Goal: Find specific page/section

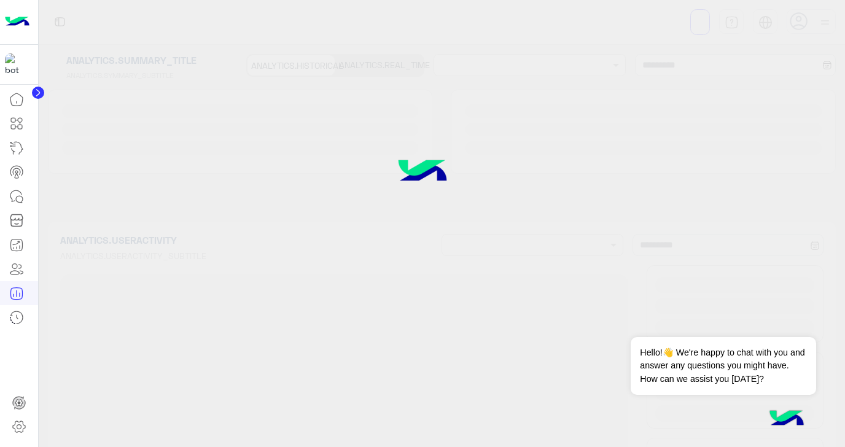
type input "**********"
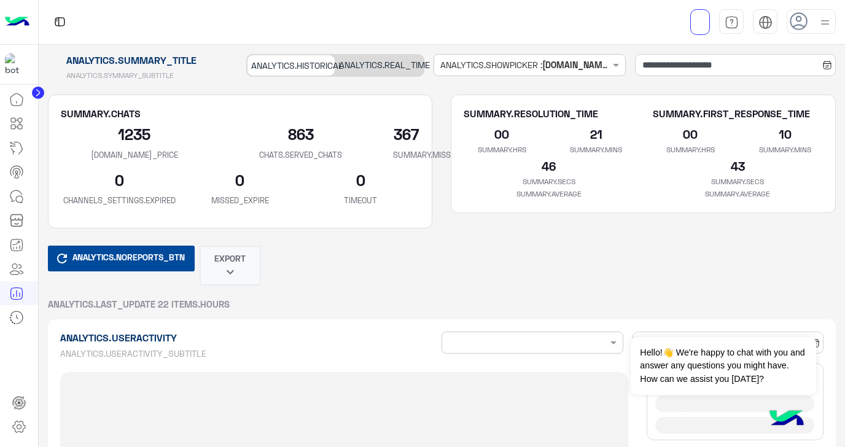
type input "**********"
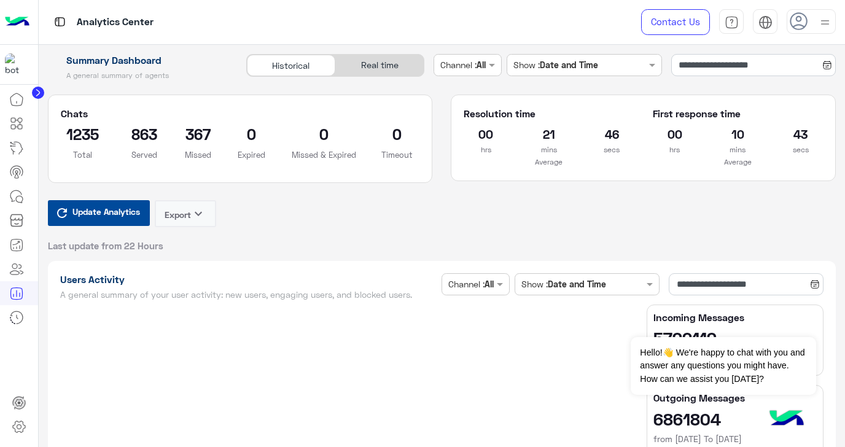
type input "**********"
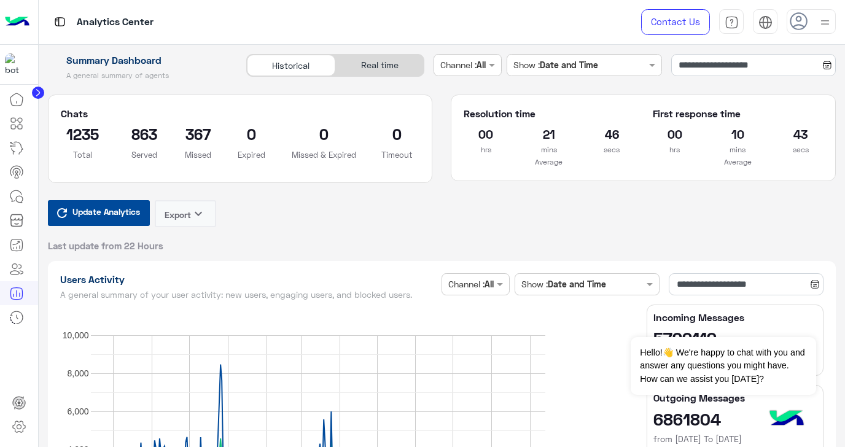
type input "**********"
